Goal: Transaction & Acquisition: Purchase product/service

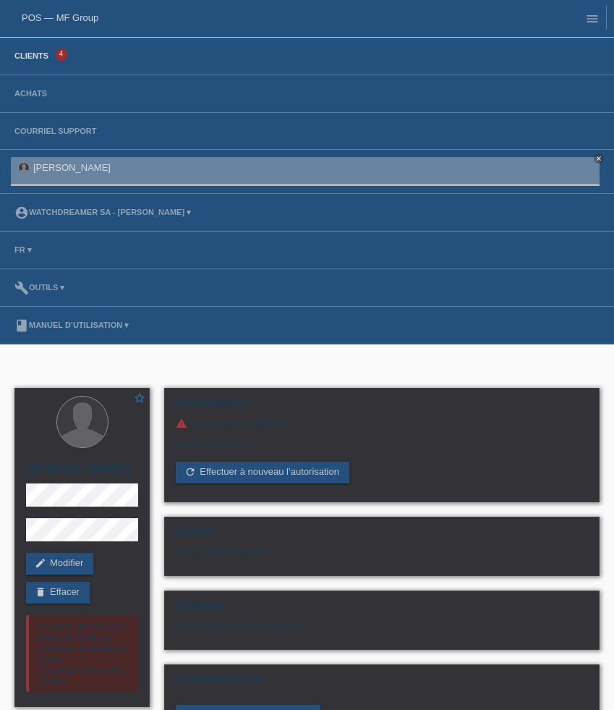
click at [43, 60] on link "Clients" at bounding box center [31, 55] width 48 height 9
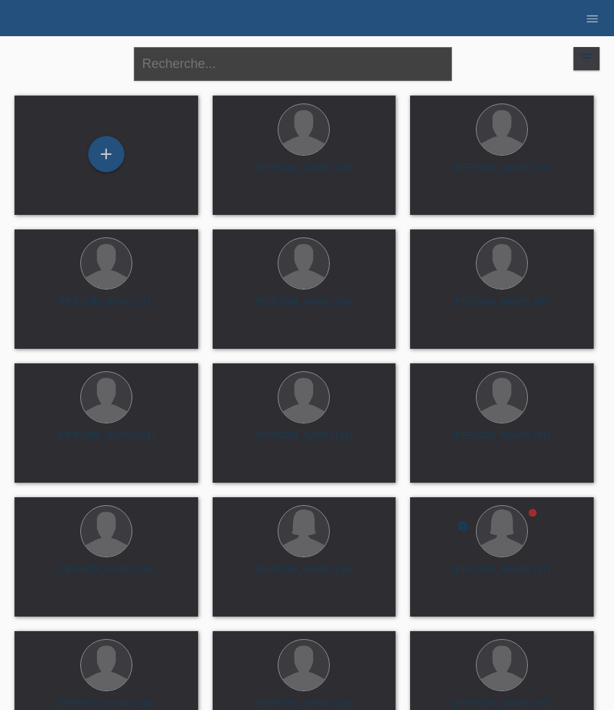
click at [231, 64] on input "text" at bounding box center [293, 64] width 318 height 34
paste input "Pereira"
type input "Pereira"
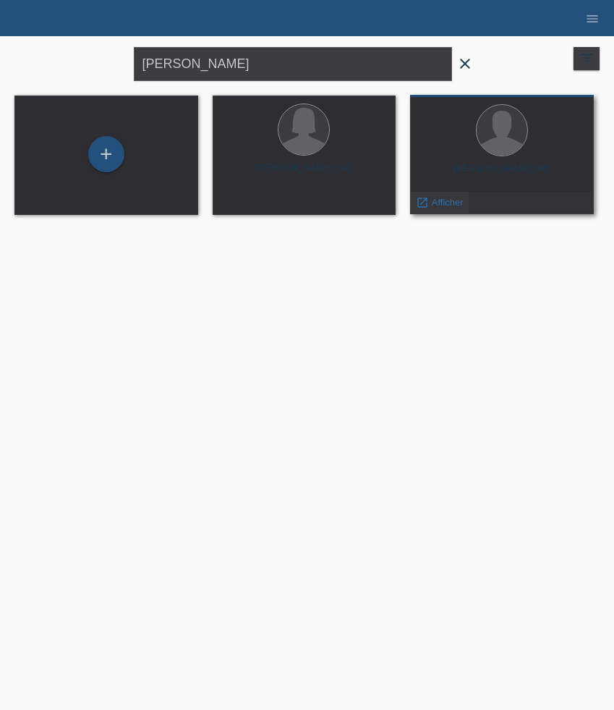
click at [454, 203] on span "Afficher" at bounding box center [448, 202] width 32 height 11
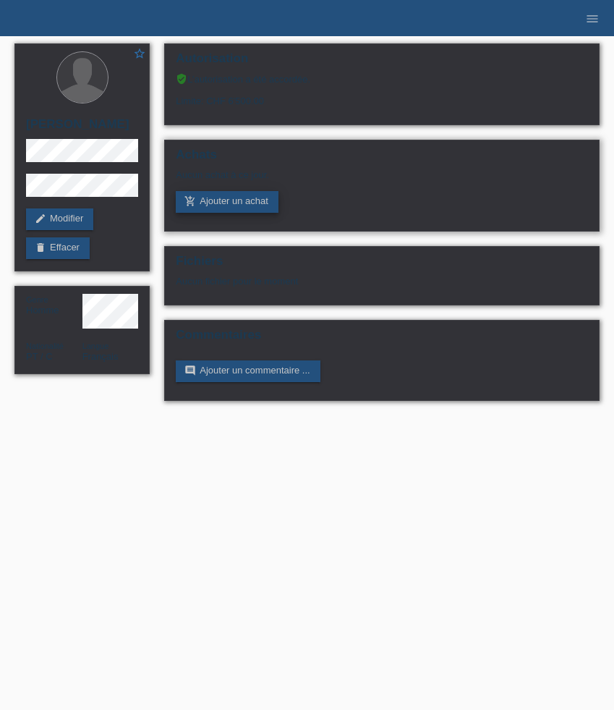
click at [238, 199] on link "add_shopping_cart Ajouter un achat" at bounding box center [227, 202] width 103 height 22
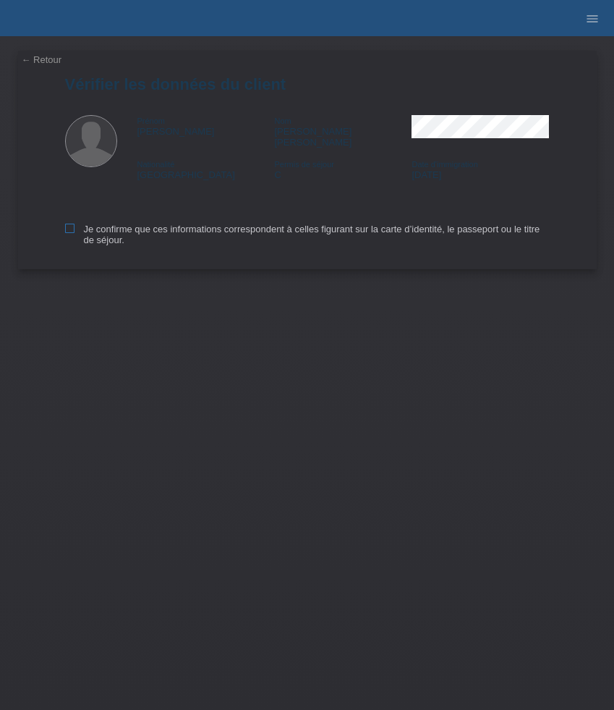
click at [77, 224] on label "Je confirme que ces informations correspondent à celles figurant sur la carte d…" at bounding box center [307, 235] width 485 height 22
click at [75, 224] on input "Je confirme que ces informations correspondent à celles figurant sur la carte d…" at bounding box center [69, 228] width 9 height 9
checkbox input "true"
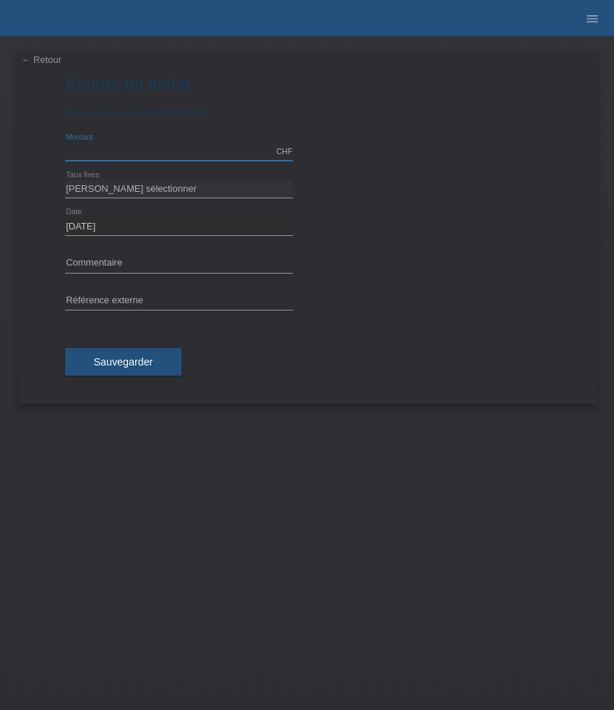
click at [177, 154] on input "text" at bounding box center [179, 152] width 228 height 18
type input "6500.00"
click at [145, 188] on select "Veuillez sélectionner 6 versements 12 versements 24 versements 36 versements 48…" at bounding box center [179, 188] width 228 height 17
select select "626"
click at [65, 180] on select "Veuillez sélectionner 6 versements 12 versements 24 versements 36 versements 48…" at bounding box center [179, 188] width 228 height 17
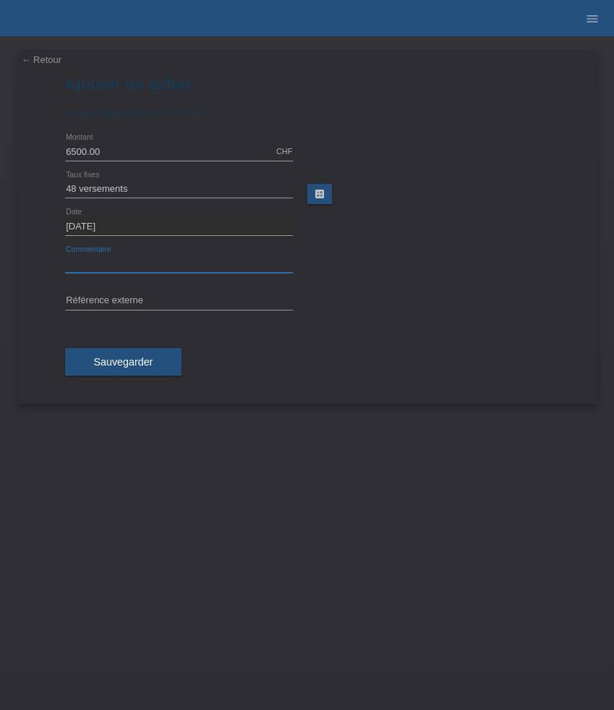
click at [158, 262] on input "text" at bounding box center [179, 264] width 228 height 18
paste input "Rolex Oyster Perpetual Date 15200 - 34mm"
type input "Rolex Oyster Perpetual Date 15200 - 34mm"
click at [228, 299] on input "text" at bounding box center [179, 301] width 228 height 18
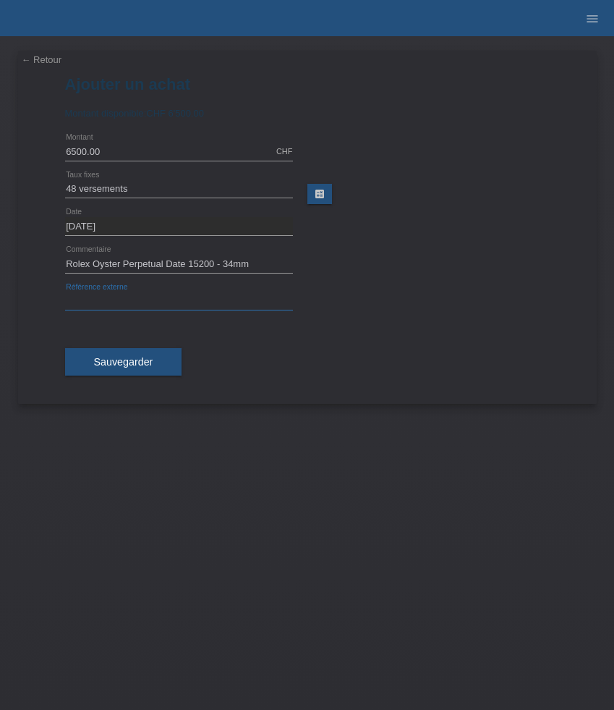
click at [228, 299] on input "text" at bounding box center [179, 301] width 228 height 18
paste input "525993"
type input "525993"
click at [123, 359] on span "Sauvegarder" at bounding box center [123, 362] width 59 height 12
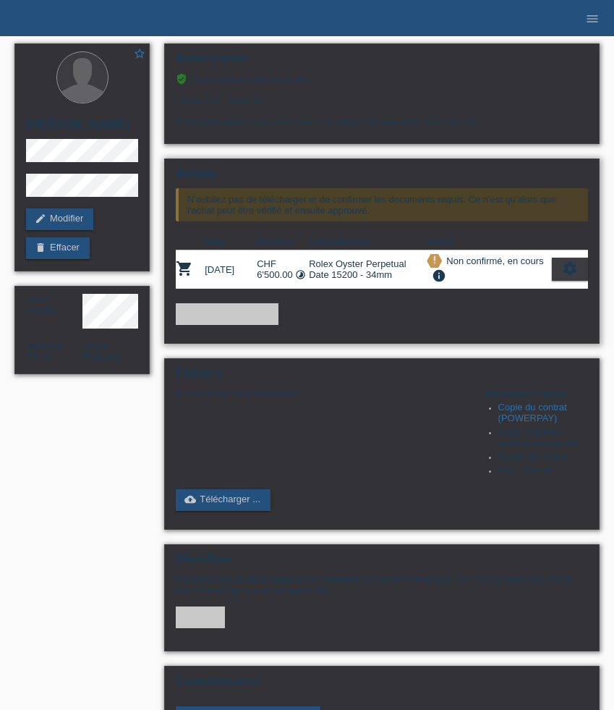
click at [568, 276] on icon "settings" at bounding box center [570, 268] width 16 height 16
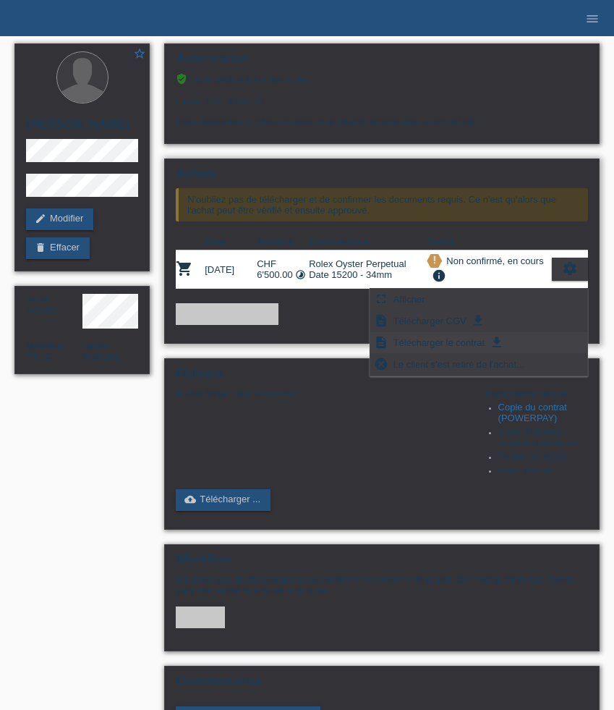
click at [463, 341] on span "Télécharger le contrat" at bounding box center [439, 342] width 96 height 17
